Goal: Information Seeking & Learning: Learn about a topic

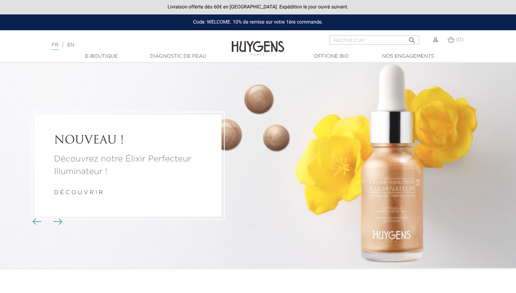
click at [54, 46] on link "FR" at bounding box center [55, 45] width 7 height 7
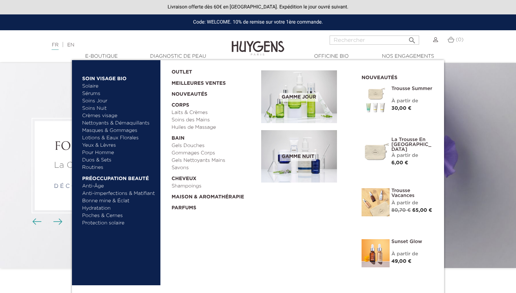
click at [106, 55] on link "  E-Boutique" at bounding box center [101, 56] width 70 height 7
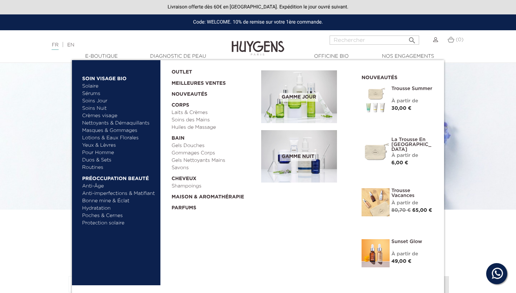
click at [109, 122] on link "Nettoyants & Démaquillants" at bounding box center [118, 122] width 73 height 7
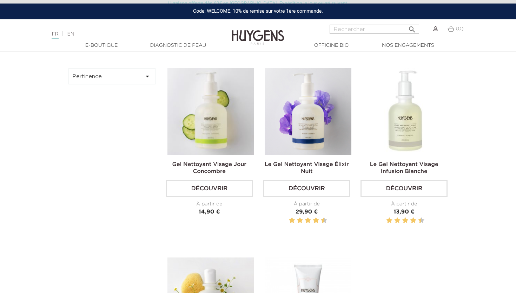
scroll to position [237, 0]
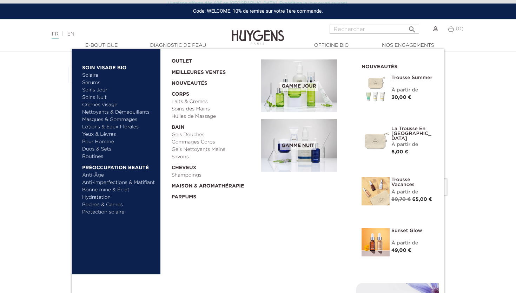
click at [92, 73] on link "Solaire" at bounding box center [118, 75] width 73 height 7
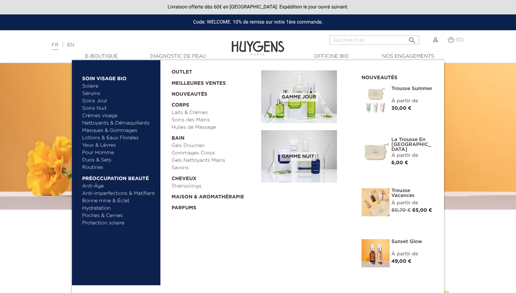
click at [91, 99] on link "Soins Jour" at bounding box center [118, 100] width 73 height 7
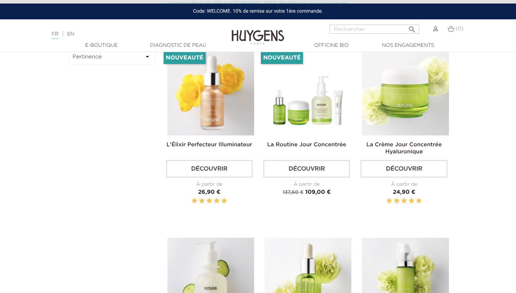
scroll to position [241, 0]
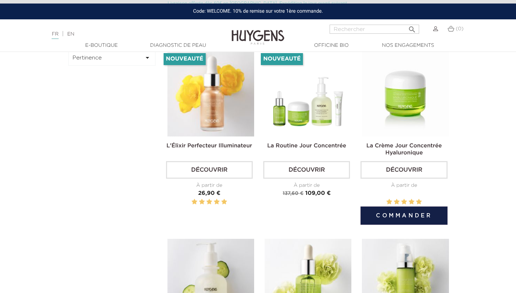
click at [432, 105] on img at bounding box center [405, 93] width 87 height 87
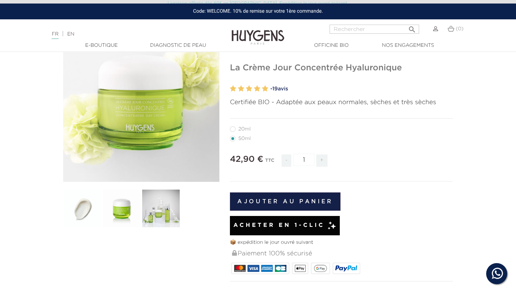
scroll to position [35, 0]
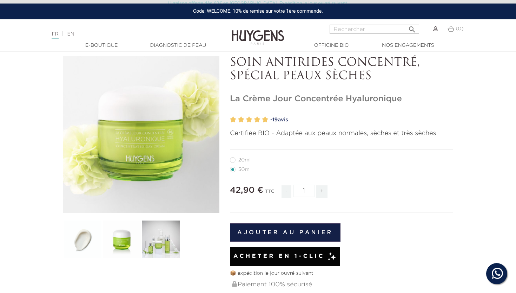
click at [233, 159] on label27"] "20ml" at bounding box center [244, 160] width 29 height 6
radio input "true"
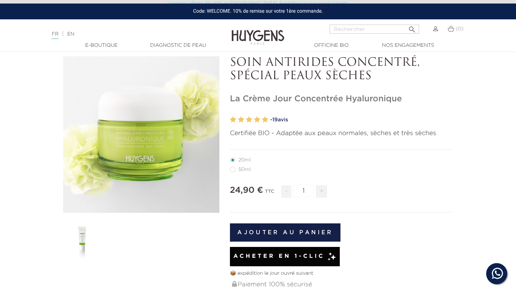
click at [234, 168] on label4"] "50ml" at bounding box center [244, 169] width 29 height 6
radio input "true"
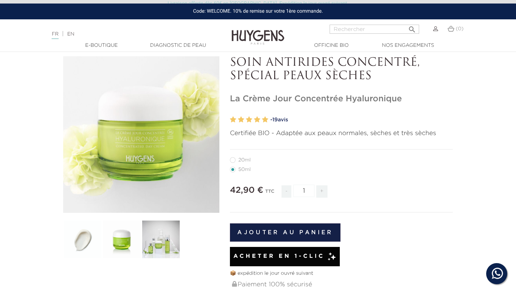
click at [236, 159] on label27"] "20ml" at bounding box center [244, 160] width 29 height 6
radio input "true"
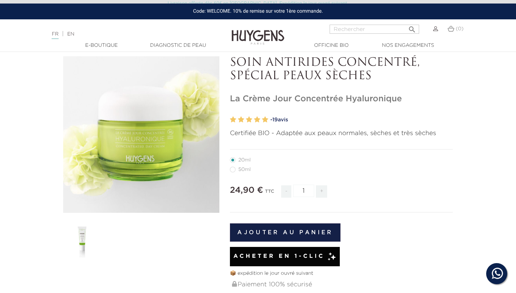
click at [234, 167] on label4"] "50ml" at bounding box center [244, 169] width 29 height 6
radio input "true"
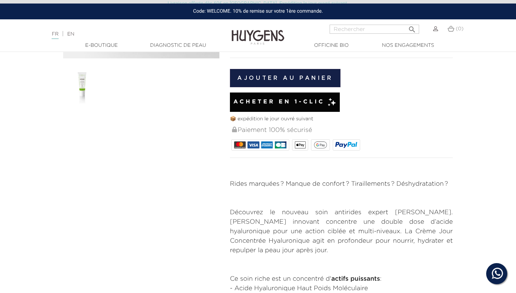
scroll to position [35, 0]
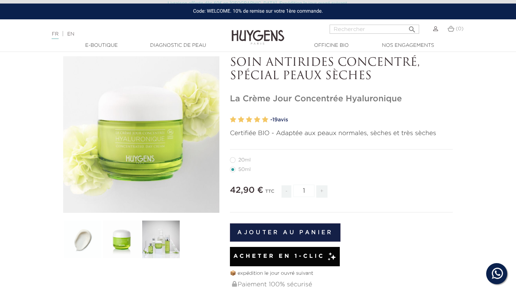
radio input "true"
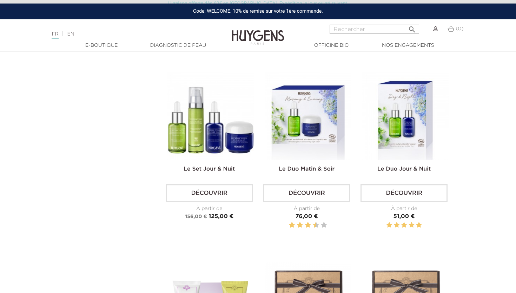
scroll to position [1366, 0]
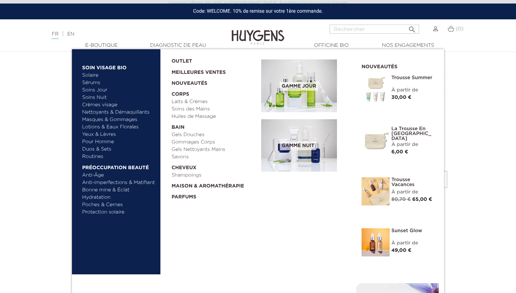
click at [92, 96] on link "Soins Nuit" at bounding box center [115, 97] width 67 height 7
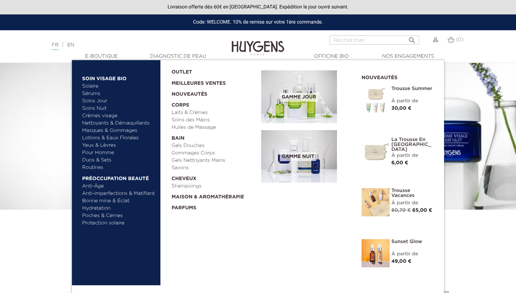
click at [100, 122] on link "Nettoyants & Démaquillants" at bounding box center [118, 122] width 73 height 7
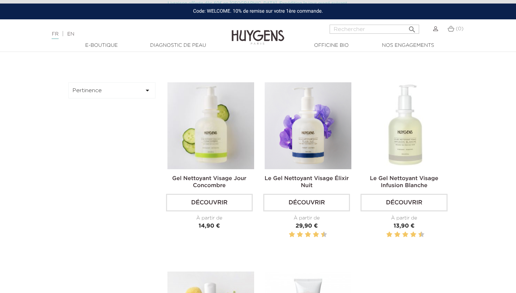
scroll to position [225, 0]
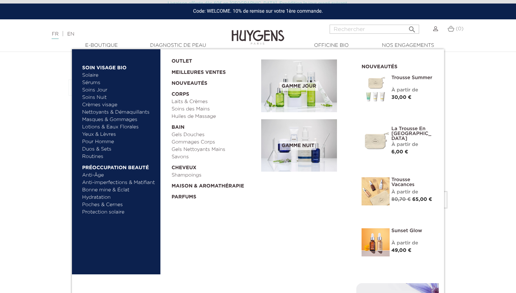
click at [97, 133] on link "Yeux & Lèvres" at bounding box center [118, 134] width 73 height 7
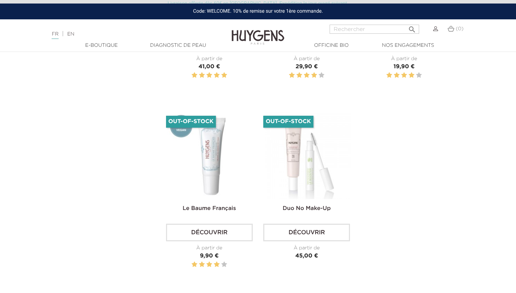
scroll to position [360, 0]
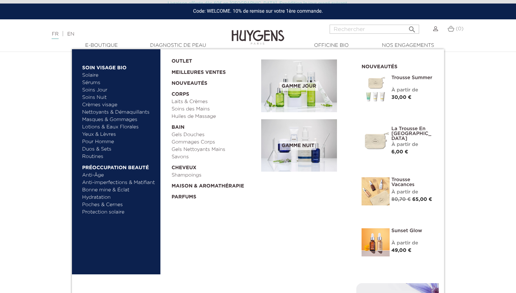
click at [94, 141] on link "Pour Homme" at bounding box center [118, 141] width 73 height 7
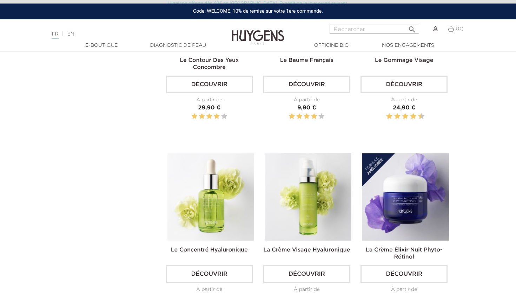
scroll to position [106, 0]
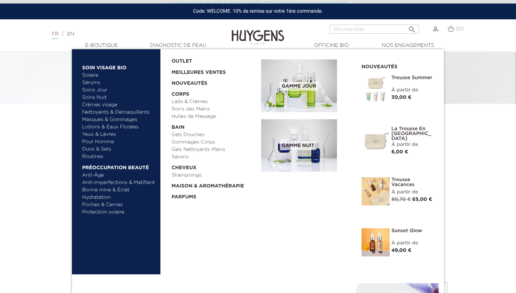
click at [96, 173] on link "Anti-Âge" at bounding box center [118, 174] width 73 height 7
